Goal: Transaction & Acquisition: Purchase product/service

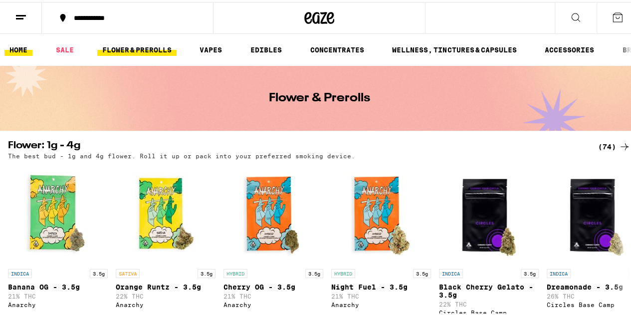
click at [12, 49] on link "HOME" at bounding box center [18, 48] width 28 height 12
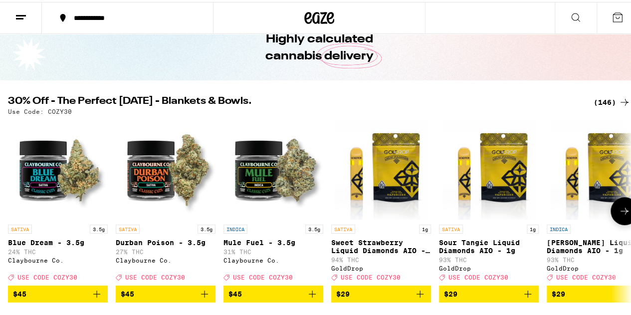
scroll to position [49, 0]
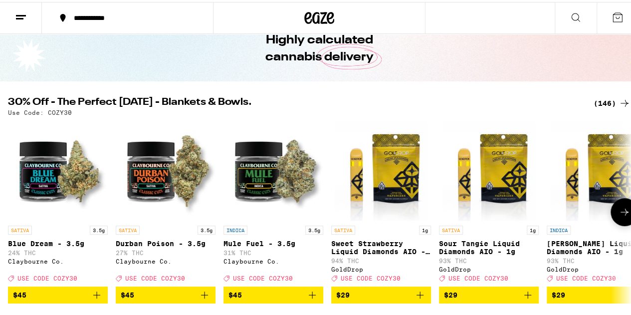
click at [628, 217] on button at bounding box center [624, 210] width 28 height 28
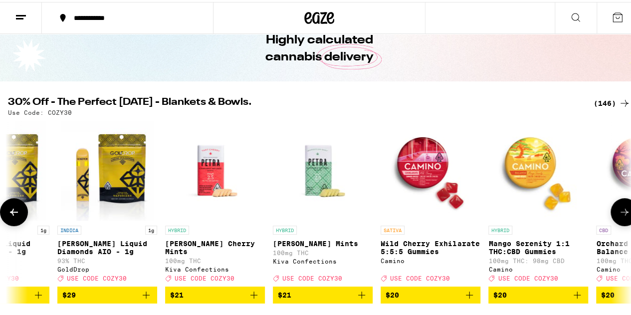
scroll to position [0, 506]
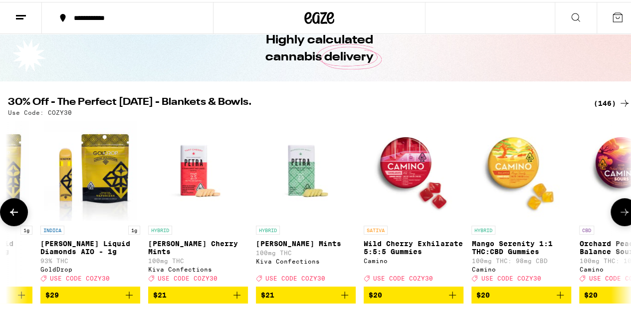
click at [628, 217] on button at bounding box center [624, 210] width 28 height 28
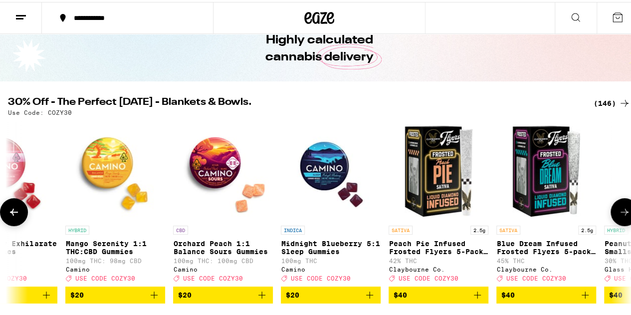
scroll to position [0, 1012]
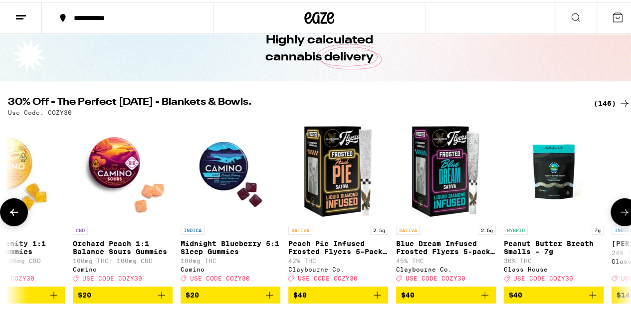
click at [266, 299] on icon "Add to bag" at bounding box center [269, 293] width 12 height 12
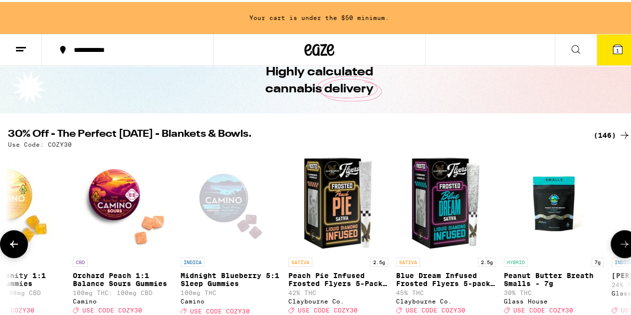
scroll to position [81, 0]
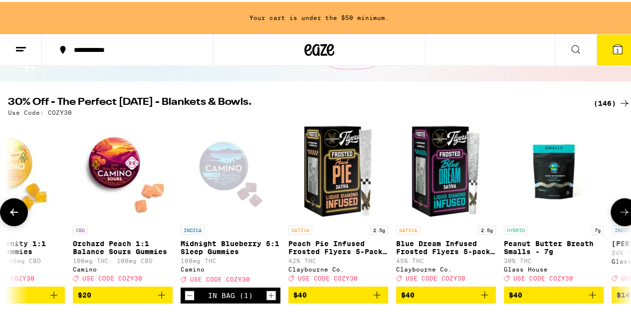
click at [627, 215] on button at bounding box center [624, 210] width 28 height 28
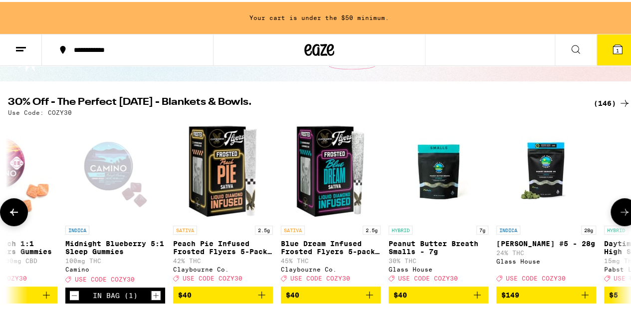
click at [627, 215] on button at bounding box center [624, 210] width 28 height 28
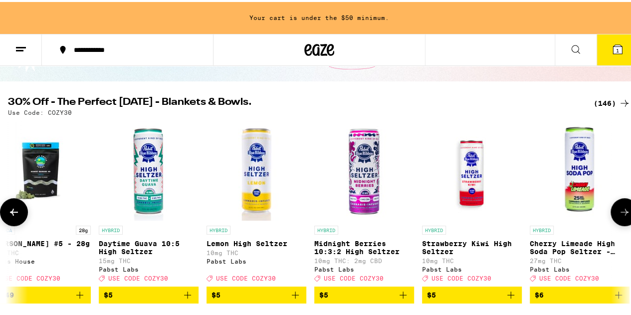
scroll to position [0, 1637]
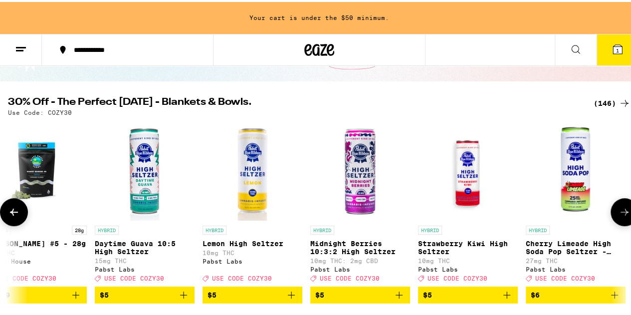
click at [627, 215] on button at bounding box center [624, 210] width 28 height 28
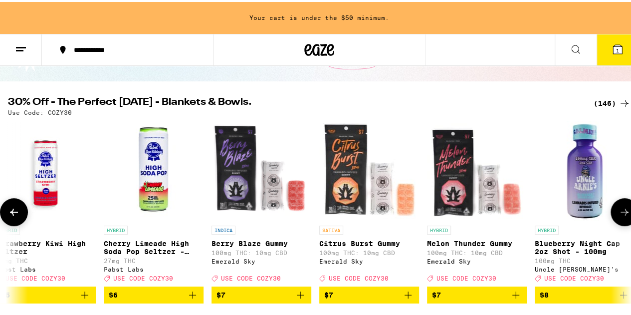
scroll to position [0, 2143]
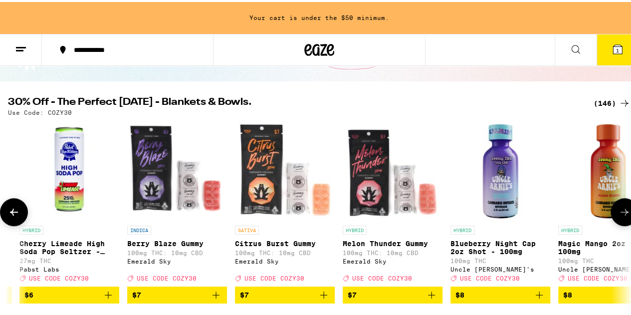
click at [627, 215] on button at bounding box center [624, 210] width 28 height 28
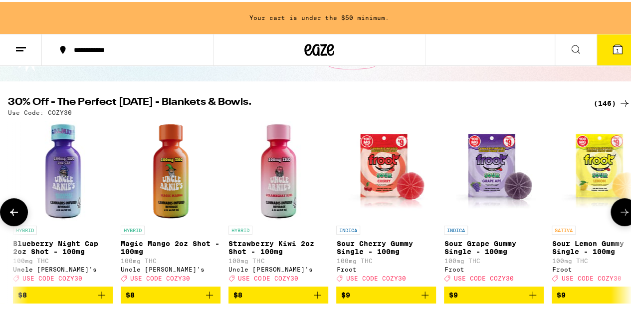
scroll to position [0, 2649]
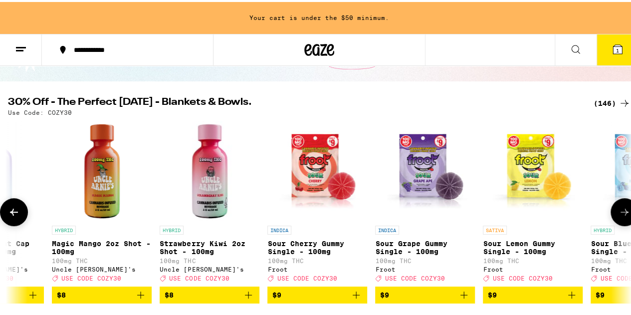
click at [627, 215] on button at bounding box center [624, 210] width 28 height 28
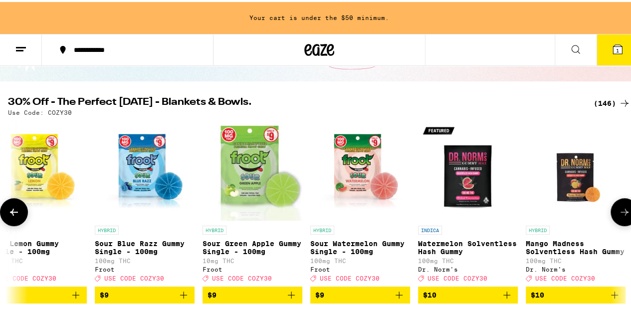
scroll to position [0, 3156]
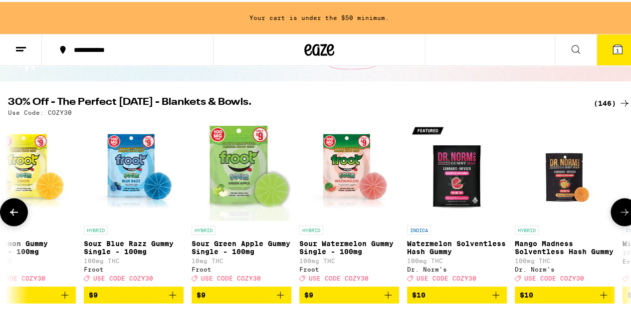
click at [627, 215] on button at bounding box center [624, 210] width 28 height 28
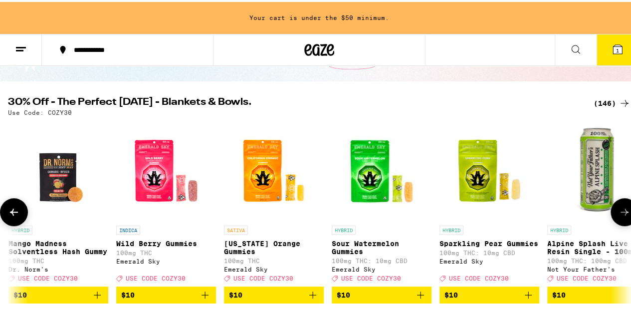
click at [627, 215] on button at bounding box center [624, 210] width 28 height 28
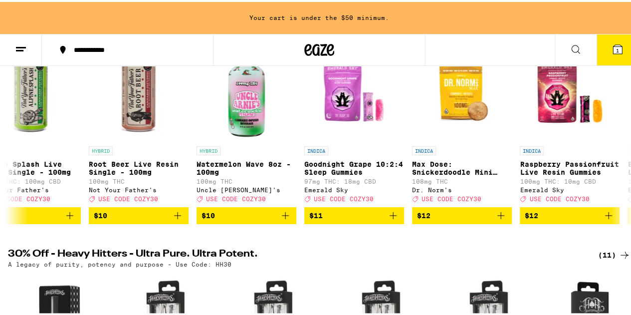
scroll to position [0, 0]
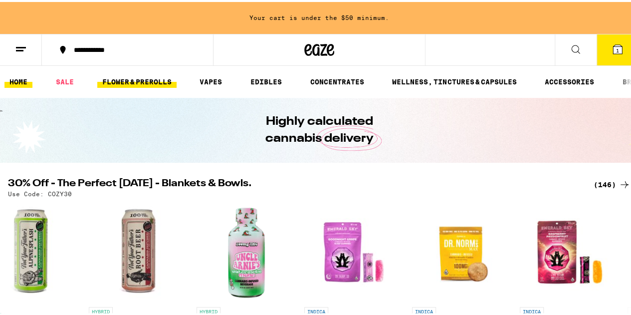
click at [129, 82] on link "FLOWER & PREROLLS" at bounding box center [136, 80] width 79 height 12
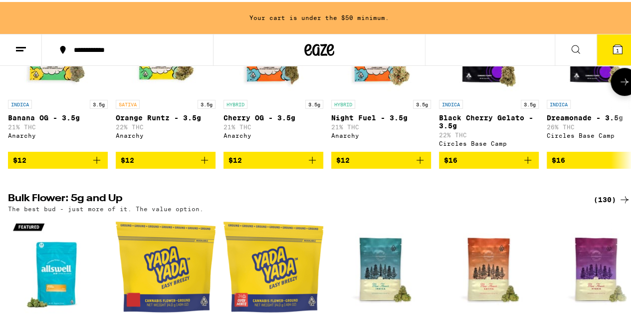
scroll to position [201, 0]
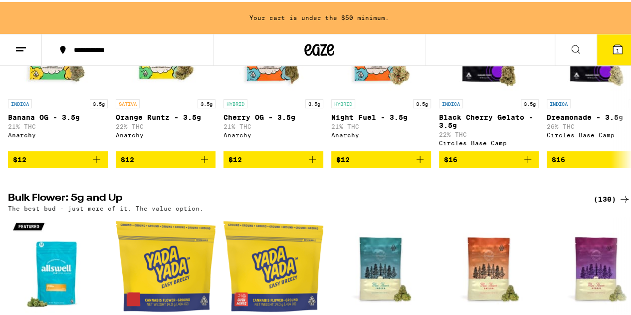
click at [599, 203] on div "(130)" at bounding box center [612, 197] width 37 height 12
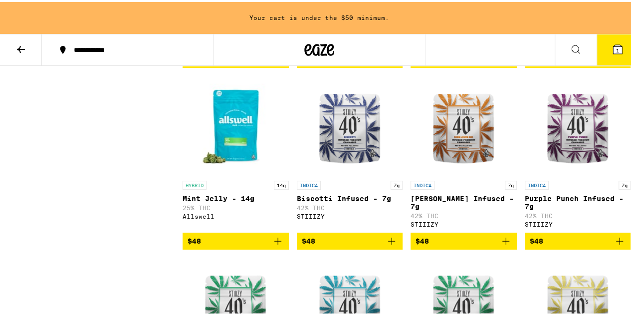
scroll to position [2099, 0]
